Goal: Use online tool/utility: Utilize a website feature to perform a specific function

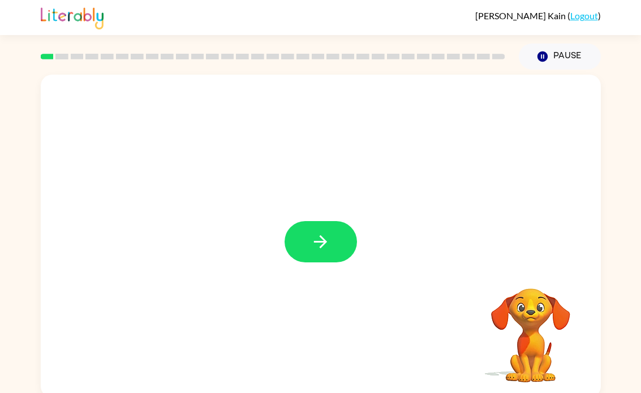
click at [341, 255] on button "button" at bounding box center [321, 241] width 72 height 41
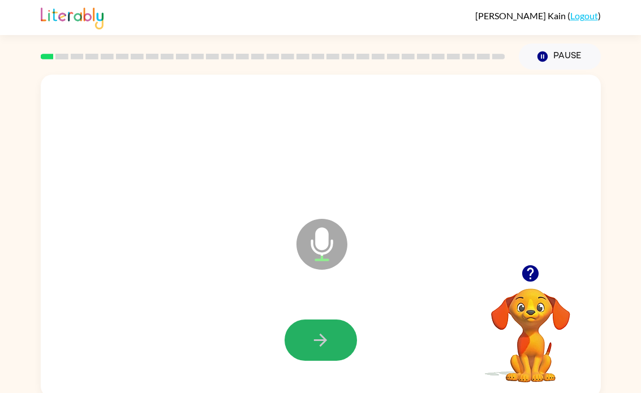
click at [335, 341] on button "button" at bounding box center [321, 340] width 72 height 41
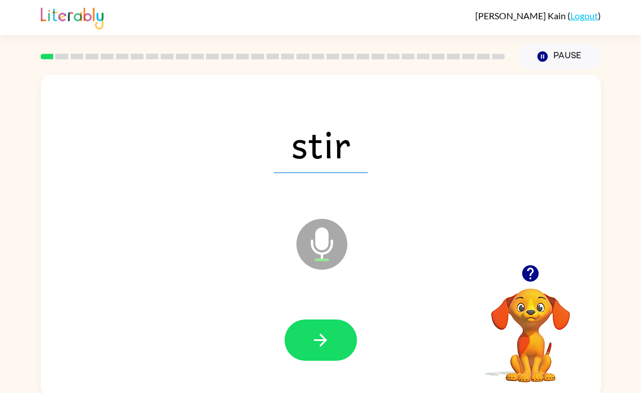
click at [315, 340] on icon "button" at bounding box center [321, 341] width 20 height 20
click at [333, 348] on button "button" at bounding box center [321, 340] width 72 height 41
click at [344, 353] on button "button" at bounding box center [321, 340] width 72 height 41
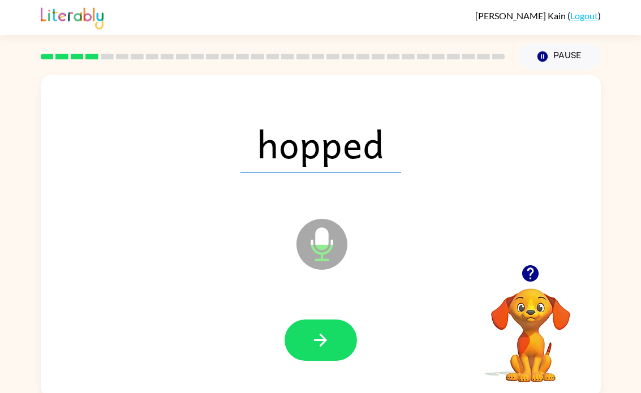
click at [320, 333] on icon "button" at bounding box center [321, 341] width 20 height 20
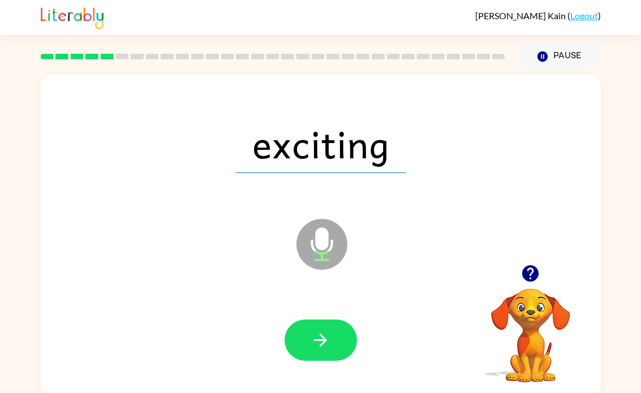
click at [346, 344] on button "button" at bounding box center [321, 340] width 72 height 41
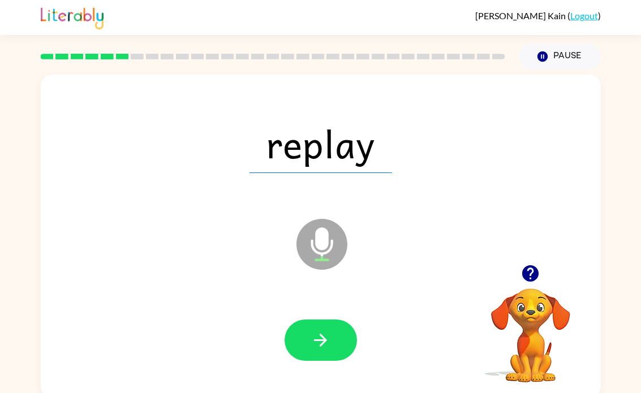
click at [327, 353] on button "button" at bounding box center [321, 340] width 72 height 41
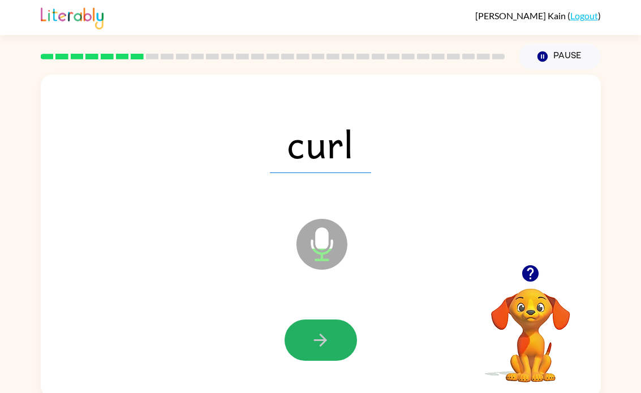
click at [321, 353] on button "button" at bounding box center [321, 340] width 72 height 41
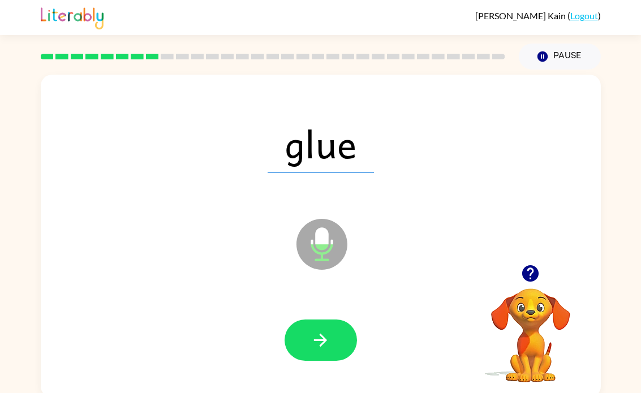
click at [331, 346] on button "button" at bounding box center [321, 340] width 72 height 41
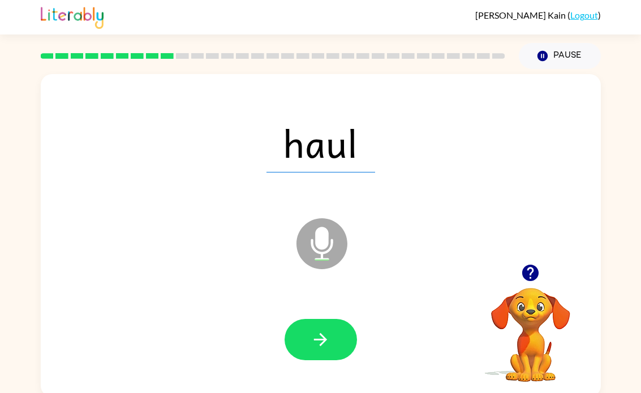
click at [299, 344] on button "button" at bounding box center [321, 339] width 72 height 41
click at [333, 329] on button "button" at bounding box center [321, 339] width 72 height 41
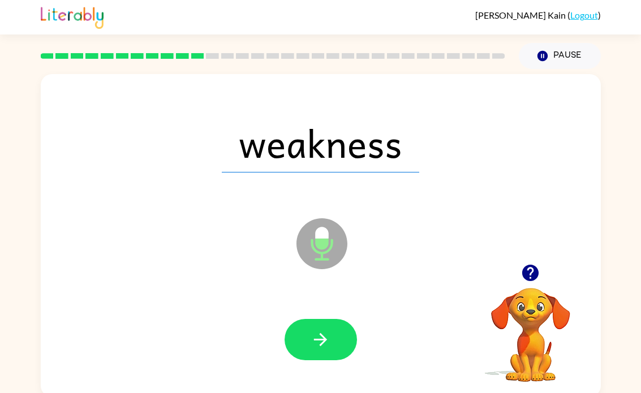
click at [337, 349] on button "button" at bounding box center [321, 339] width 72 height 41
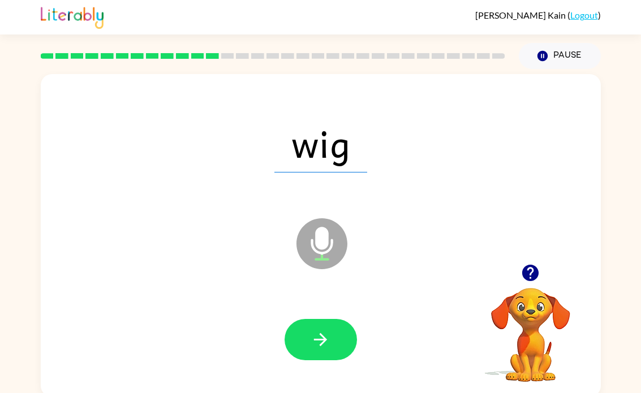
click at [324, 345] on icon "button" at bounding box center [321, 340] width 20 height 20
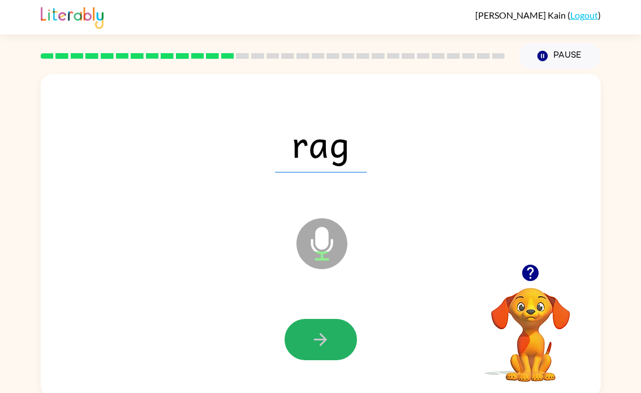
click at [325, 346] on icon "button" at bounding box center [321, 340] width 20 height 20
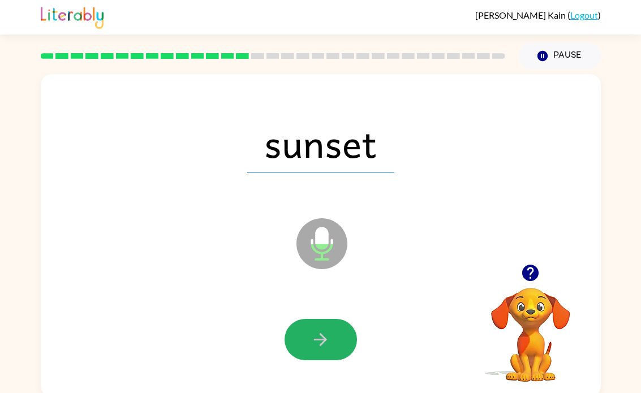
click at [322, 332] on icon "button" at bounding box center [321, 340] width 20 height 20
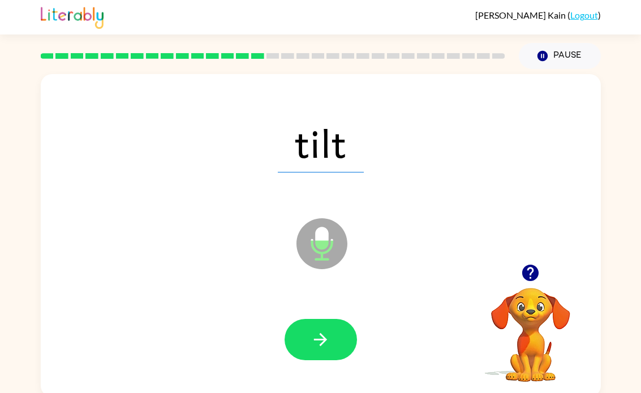
click at [327, 341] on icon "button" at bounding box center [321, 340] width 20 height 20
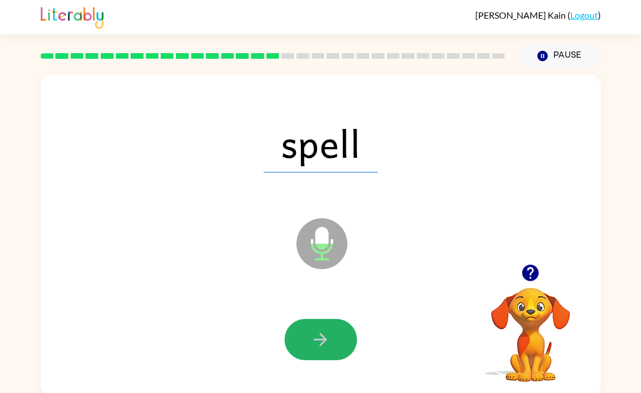
click at [328, 348] on icon "button" at bounding box center [321, 340] width 20 height 20
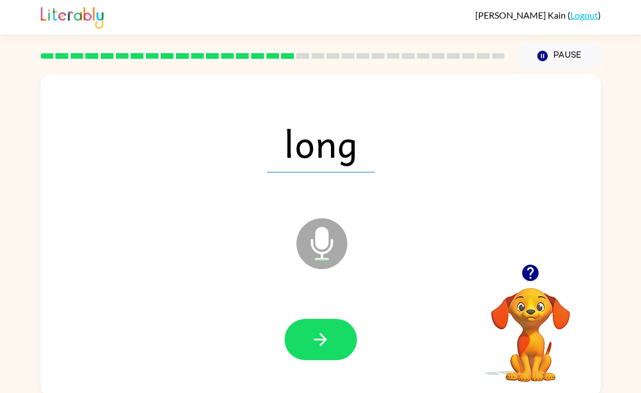
click at [329, 336] on icon "button" at bounding box center [321, 340] width 20 height 20
click at [335, 335] on button "button" at bounding box center [321, 339] width 72 height 41
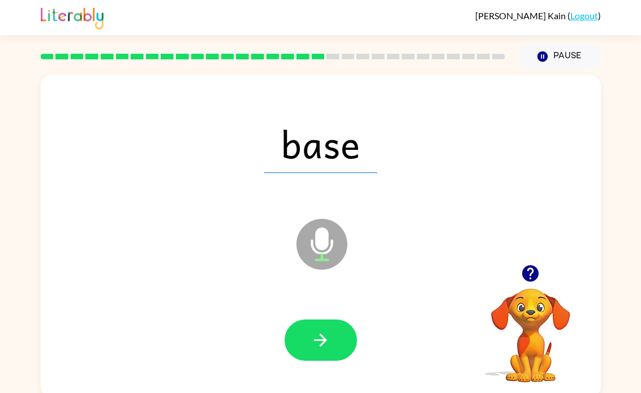
click at [339, 340] on button "button" at bounding box center [321, 340] width 72 height 41
click at [327, 343] on icon "button" at bounding box center [321, 341] width 20 height 20
click at [336, 337] on button "button" at bounding box center [321, 340] width 72 height 41
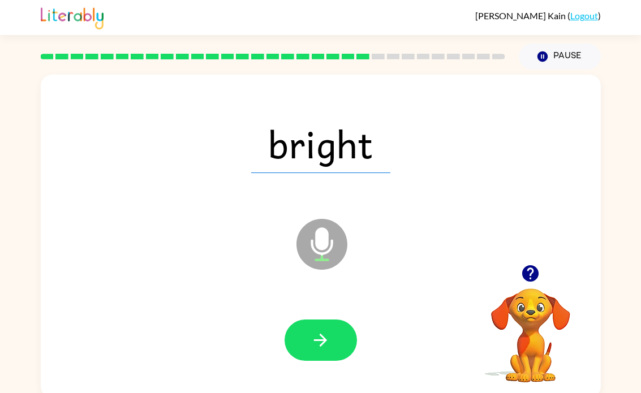
click at [316, 332] on icon "button" at bounding box center [321, 341] width 20 height 20
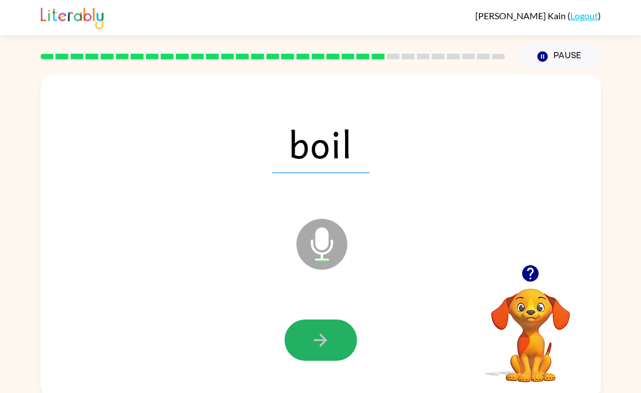
click at [344, 350] on button "button" at bounding box center [321, 340] width 72 height 41
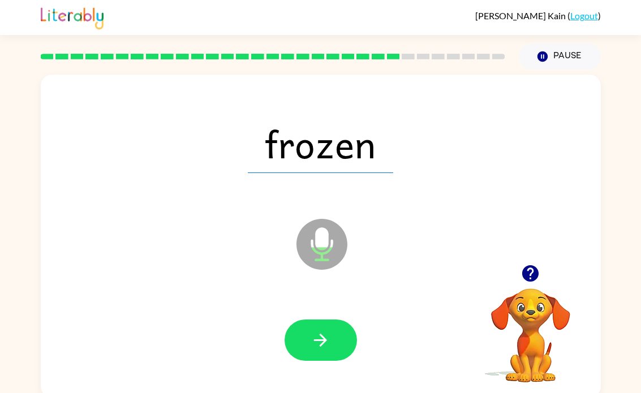
click at [327, 331] on icon "button" at bounding box center [321, 341] width 20 height 20
click at [325, 335] on icon "button" at bounding box center [321, 341] width 20 height 20
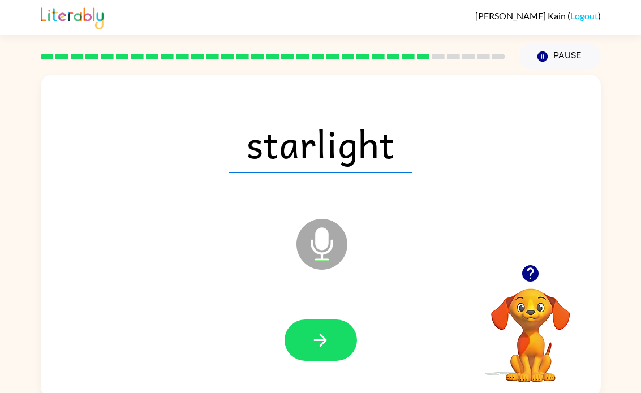
click at [332, 333] on button "button" at bounding box center [321, 340] width 72 height 41
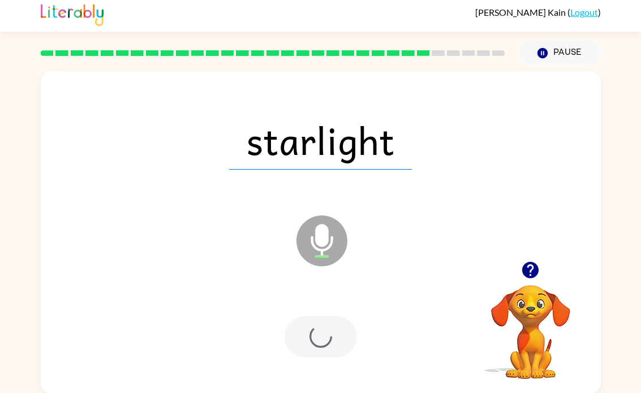
scroll to position [5, 0]
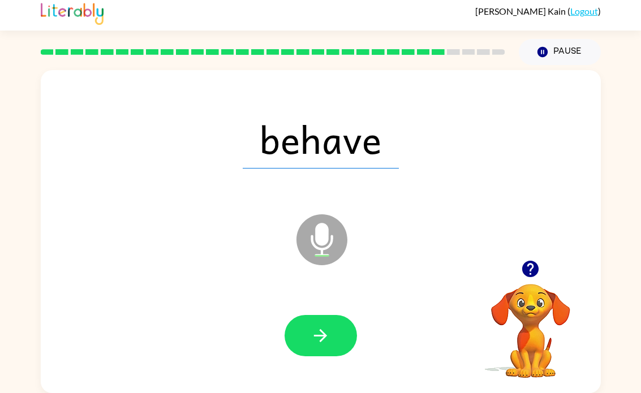
click at [316, 341] on icon "button" at bounding box center [321, 336] width 20 height 20
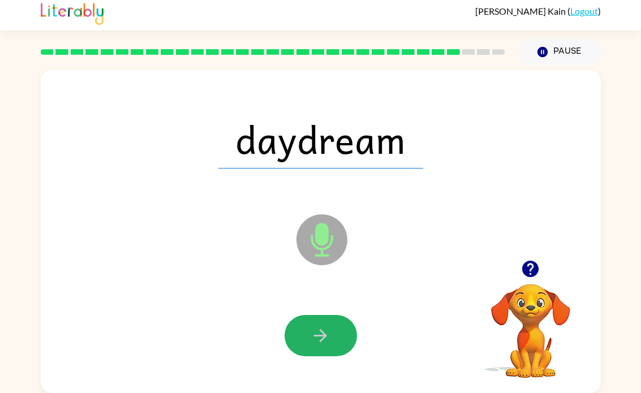
click at [327, 342] on icon "button" at bounding box center [321, 336] width 20 height 20
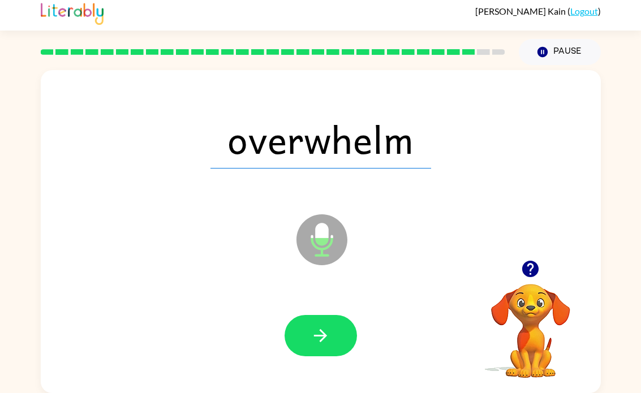
click at [330, 339] on icon "button" at bounding box center [321, 336] width 20 height 20
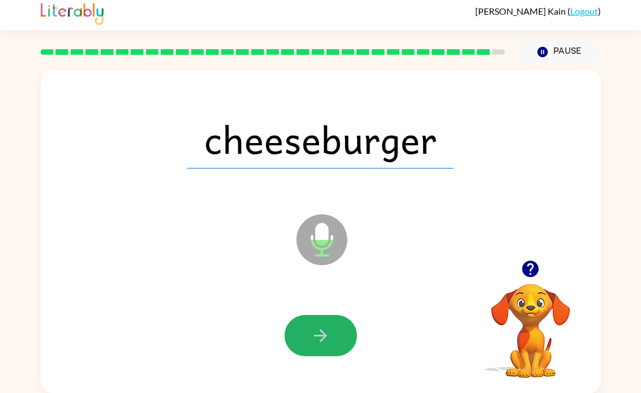
click at [329, 339] on icon "button" at bounding box center [321, 336] width 20 height 20
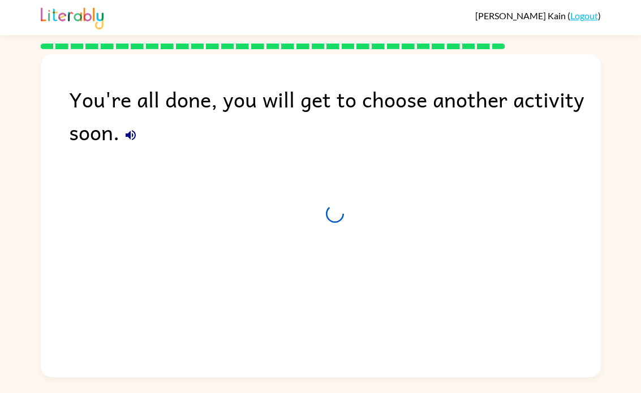
scroll to position [0, 0]
